Goal: Navigation & Orientation: Find specific page/section

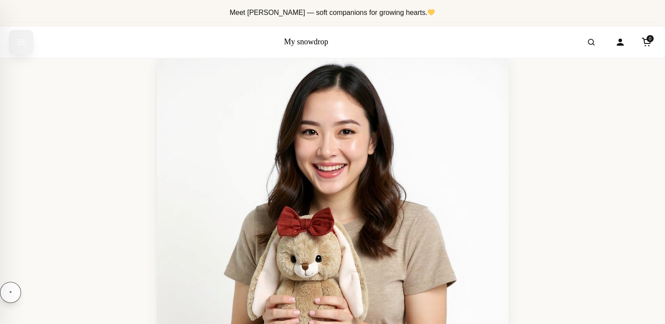
click at [21, 42] on icon "Open menu" at bounding box center [21, 42] width 7 height 4
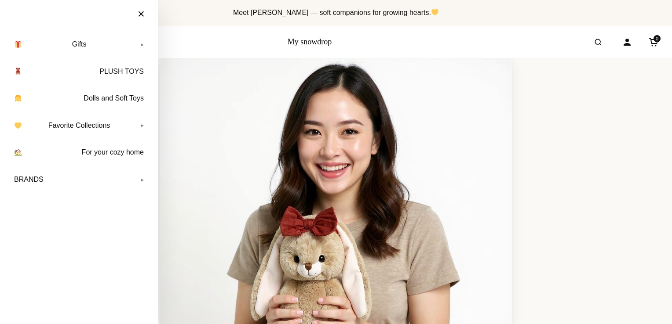
click at [294, 80] on img at bounding box center [336, 234] width 352 height 352
click at [306, 41] on link "My snowdrop" at bounding box center [310, 41] width 44 height 9
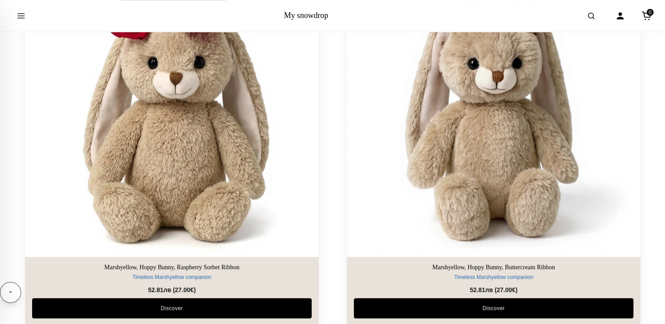
scroll to position [747, 0]
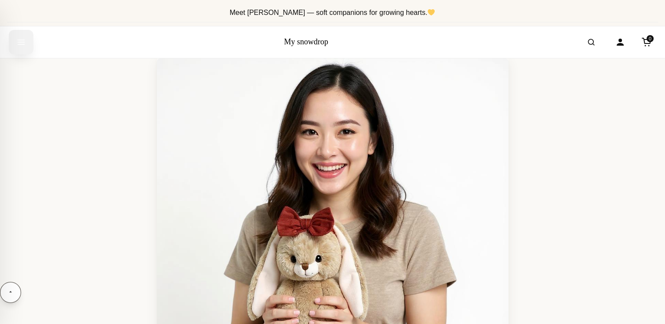
click at [25, 38] on icon "Open menu" at bounding box center [21, 42] width 9 height 16
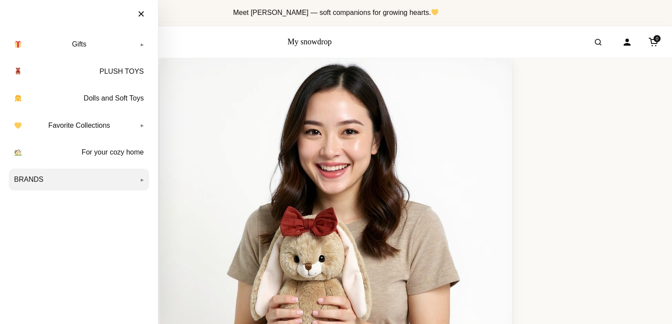
click at [20, 180] on link "BRANDS" at bounding box center [79, 180] width 140 height 22
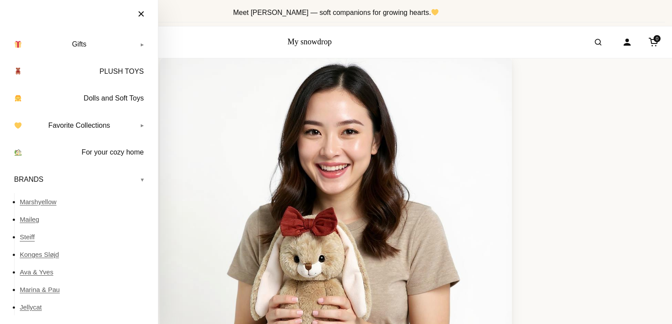
scroll to position [21, 0]
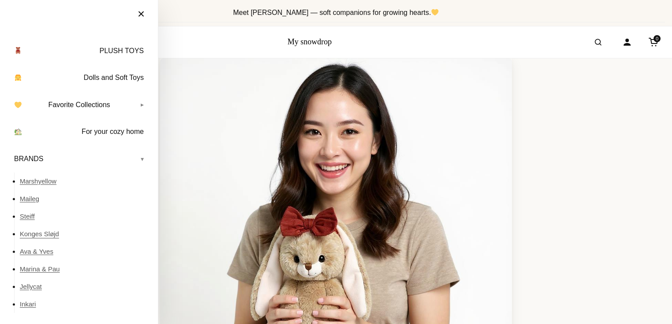
click at [38, 235] on link "Konges Sløjd" at bounding box center [84, 235] width 129 height 18
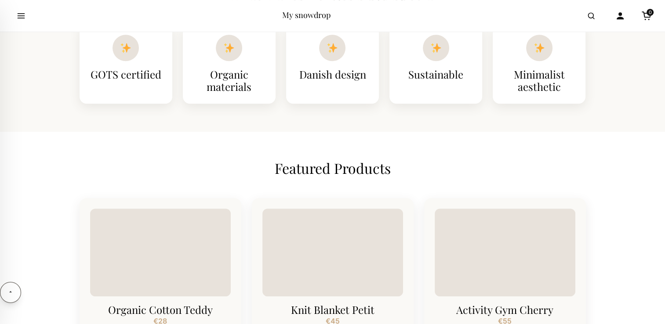
scroll to position [703, 0]
